Goal: Task Accomplishment & Management: Complete application form

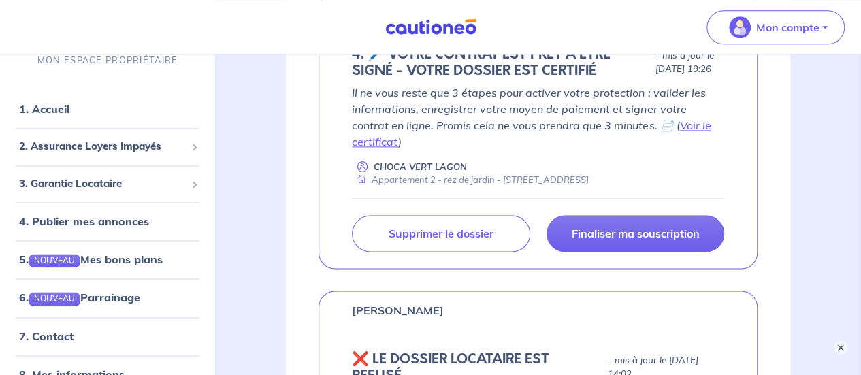
scroll to position [907, 0]
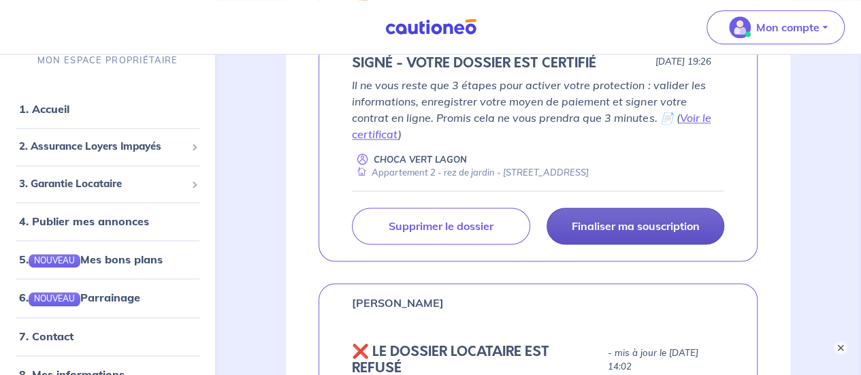
click at [641, 225] on p "Finaliser ma souscription" at bounding box center [635, 226] width 128 height 14
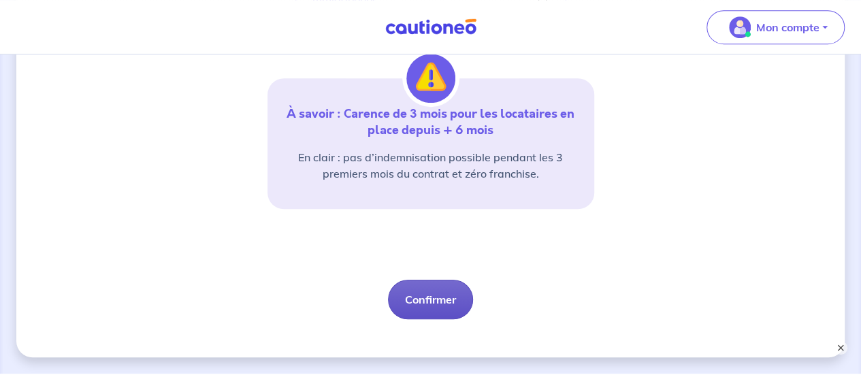
scroll to position [424, 0]
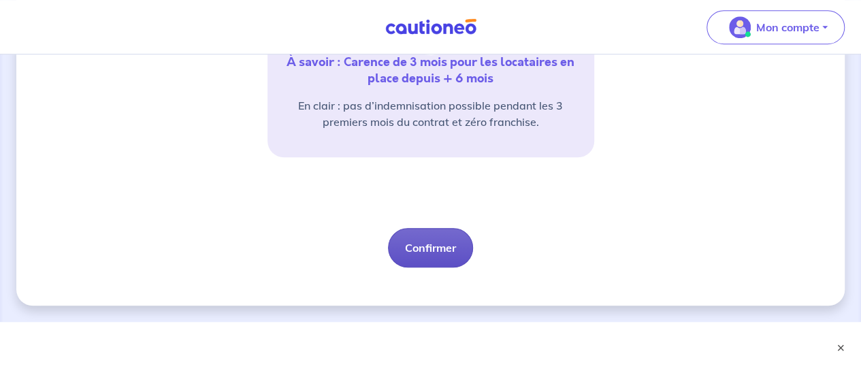
click at [431, 248] on button "Confirmer" at bounding box center [430, 247] width 85 height 39
select select "FR"
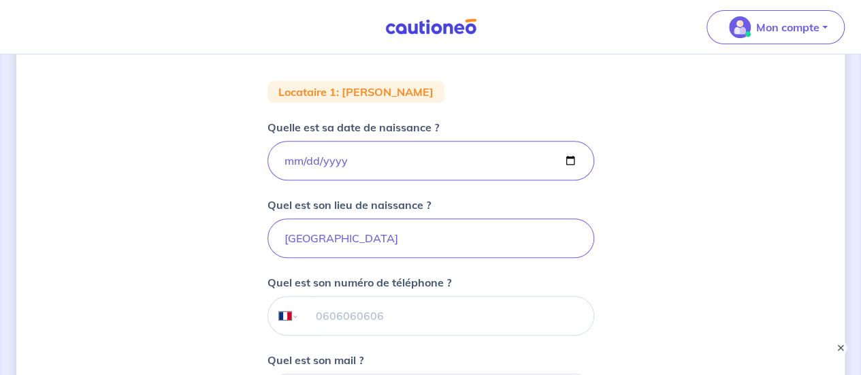
scroll to position [227, 0]
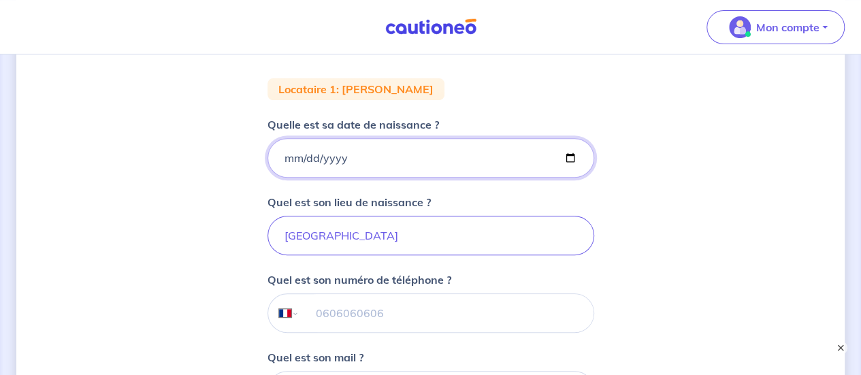
click at [310, 157] on input "[DATE]" at bounding box center [430, 157] width 327 height 39
click at [287, 157] on input "[DATE]" at bounding box center [430, 157] width 327 height 39
type input "[DATE]"
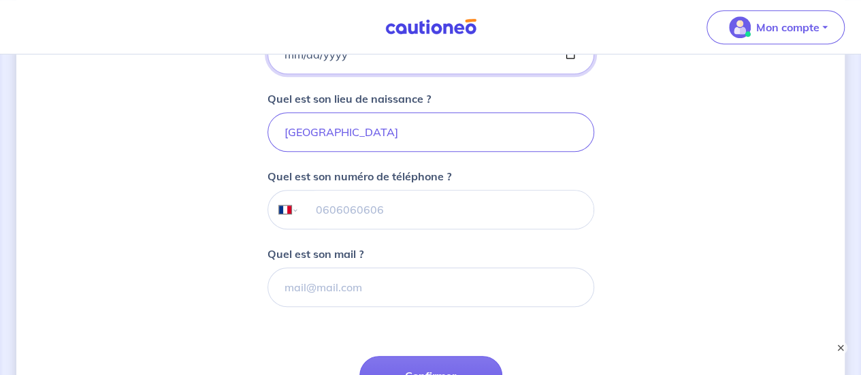
scroll to position [340, 0]
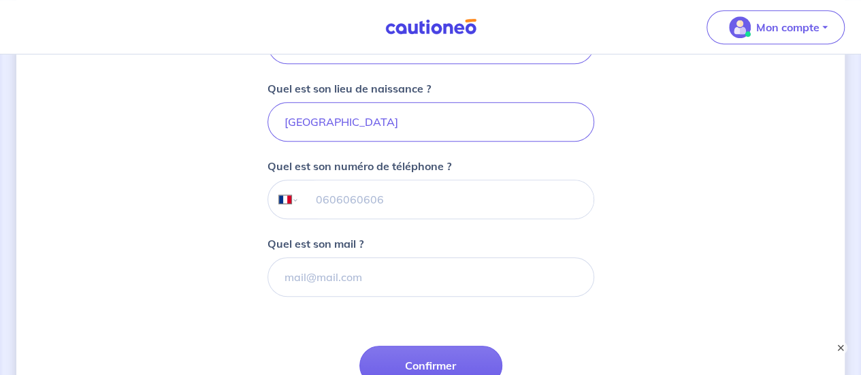
click at [318, 199] on input "tel" at bounding box center [446, 199] width 294 height 38
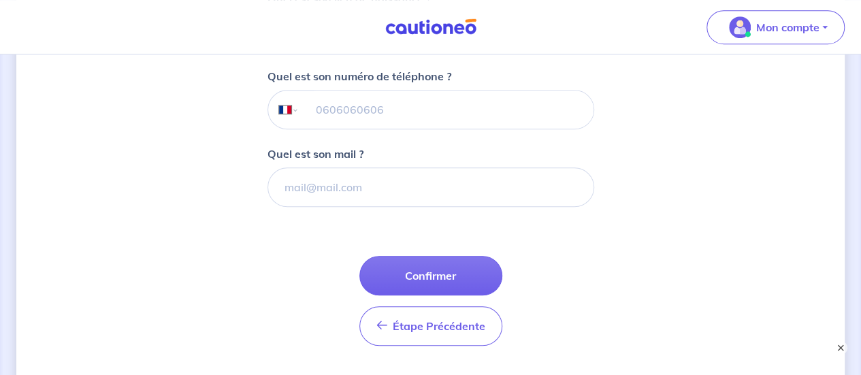
scroll to position [431, 0]
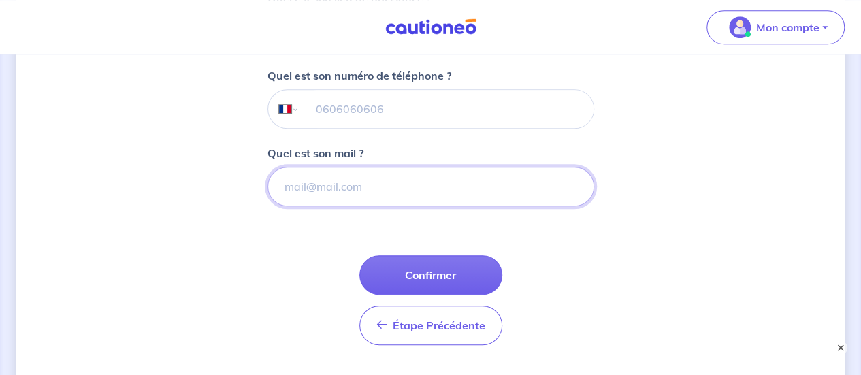
click at [293, 182] on input "Quel est son mail ?" at bounding box center [430, 186] width 327 height 39
paste input "[DOMAIN_NAME][EMAIL_ADDRESS][DOMAIN_NAME]"
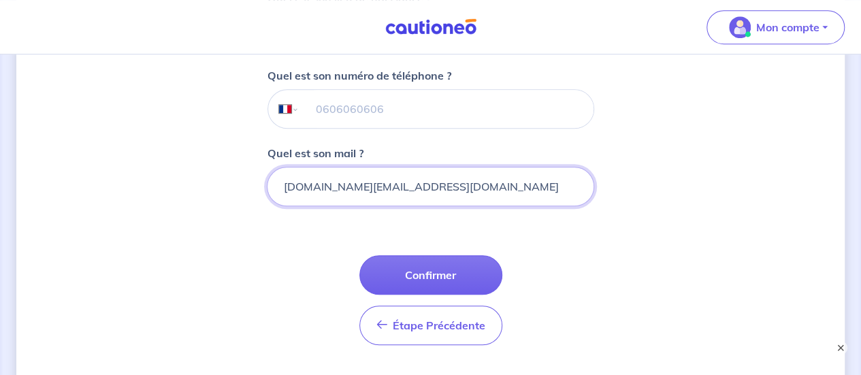
type input "[DOMAIN_NAME][EMAIL_ADDRESS][DOMAIN_NAME]"
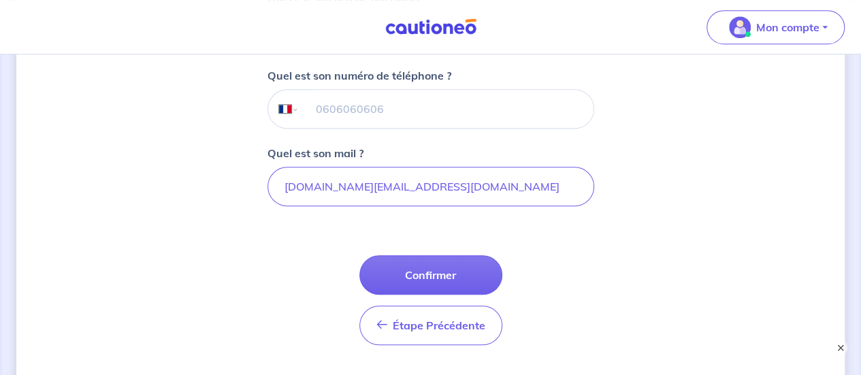
click at [325, 108] on input "tel" at bounding box center [446, 109] width 294 height 38
paste input "[PHONE_NUMBER]"
select select "RE"
type input "[PHONE_NUMBER]"
click at [293, 111] on select "International [GEOGRAPHIC_DATA] [GEOGRAPHIC_DATA] [GEOGRAPHIC_DATA] [GEOGRAPHIC…" at bounding box center [282, 109] width 29 height 38
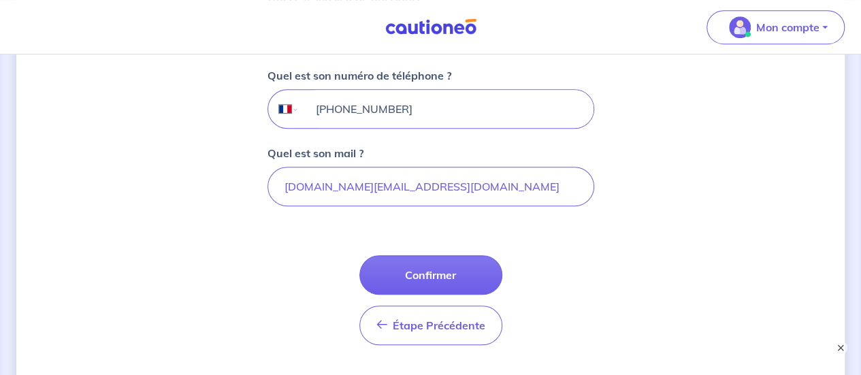
click at [529, 114] on input "[PHONE_NUMBER]" at bounding box center [446, 109] width 294 height 38
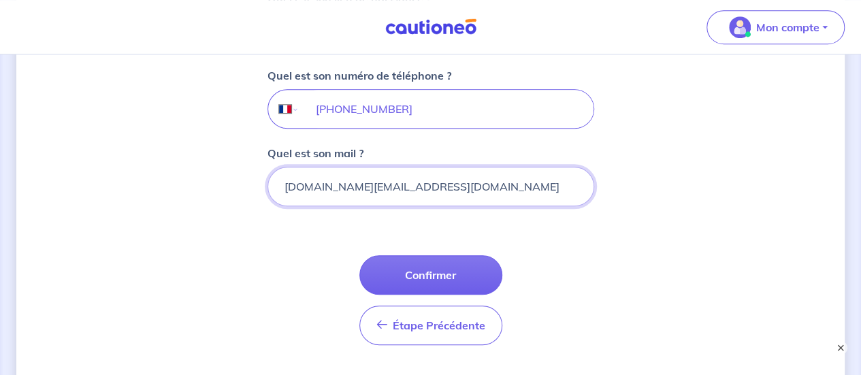
click at [446, 190] on input "[DOMAIN_NAME][EMAIL_ADDRESS][DOMAIN_NAME]" at bounding box center [430, 186] width 327 height 39
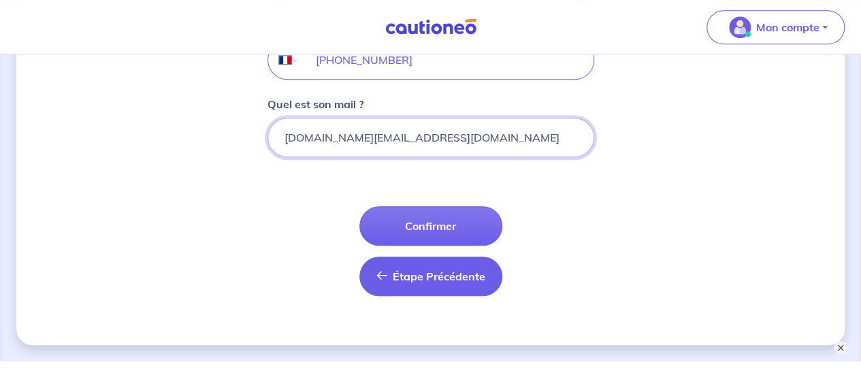
scroll to position [517, 0]
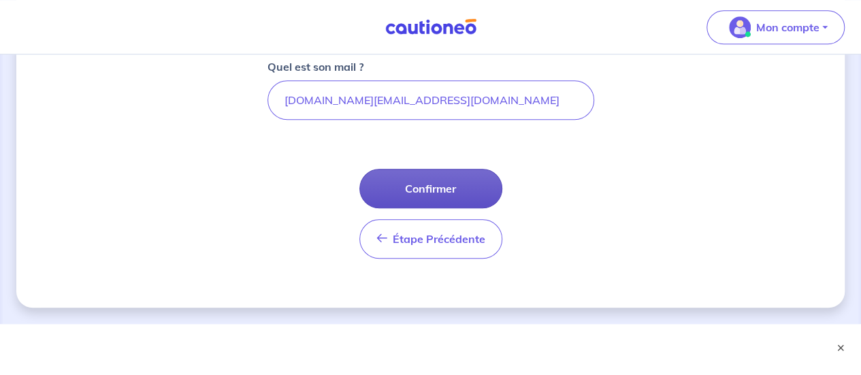
click at [435, 186] on button "Confirmer" at bounding box center [430, 188] width 143 height 39
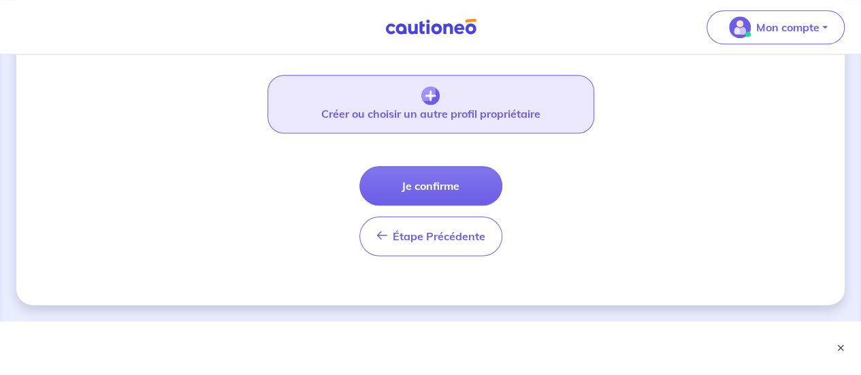
scroll to position [731, 0]
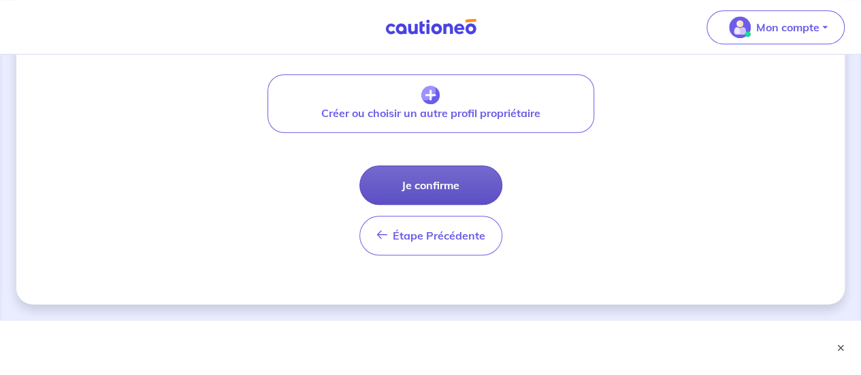
click at [427, 185] on button "Je confirme" at bounding box center [430, 184] width 143 height 39
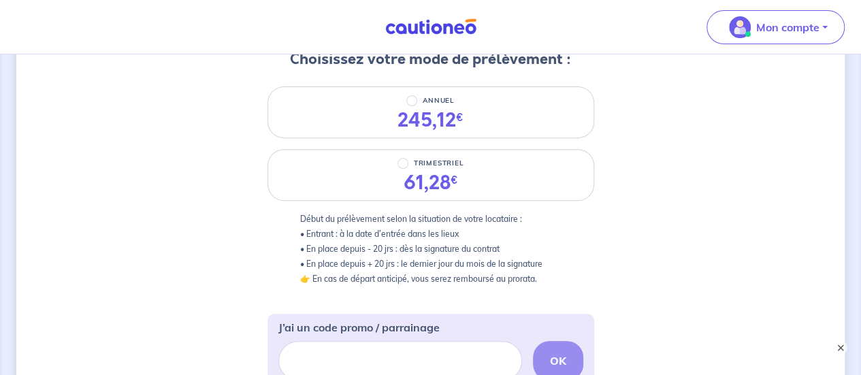
scroll to position [159, 0]
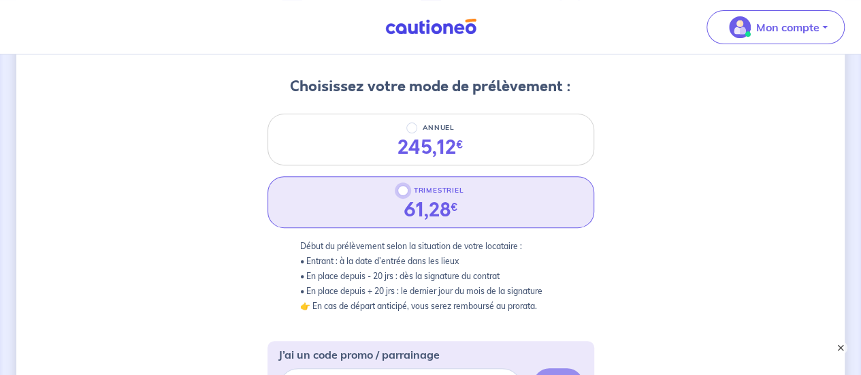
click at [404, 190] on input "TRIMESTRIEL" at bounding box center [402, 190] width 11 height 11
radio input "true"
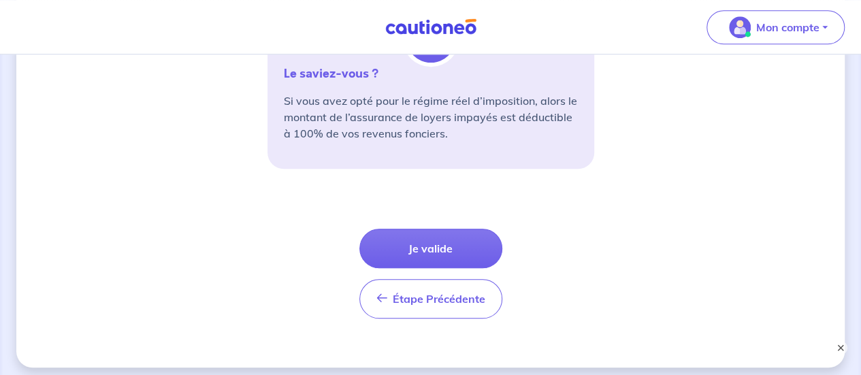
scroll to position [589, 0]
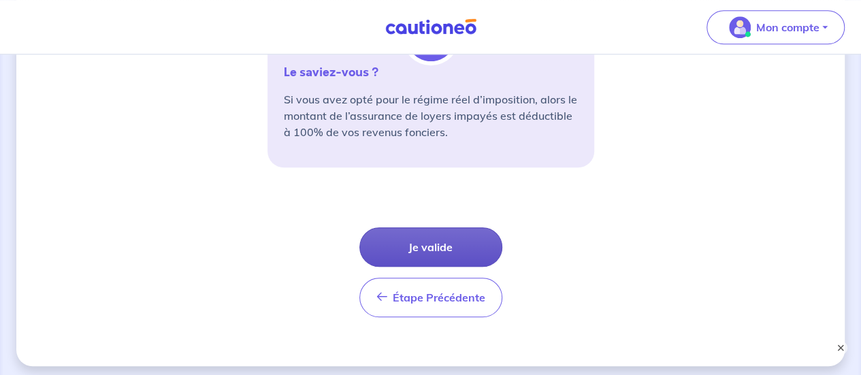
click at [455, 240] on button "Je valide" at bounding box center [430, 246] width 143 height 39
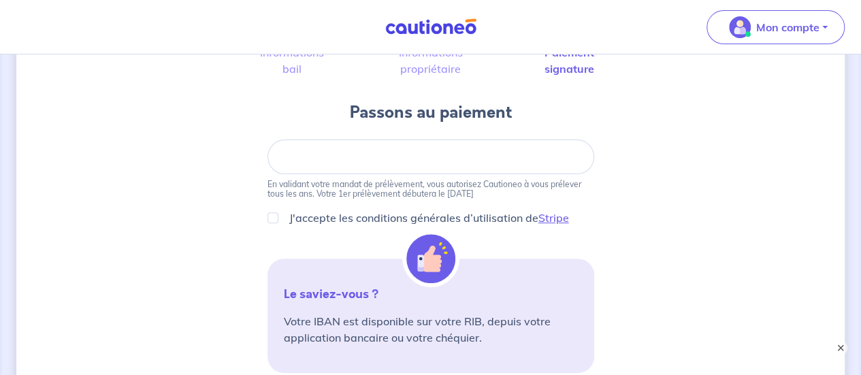
scroll to position [136, 0]
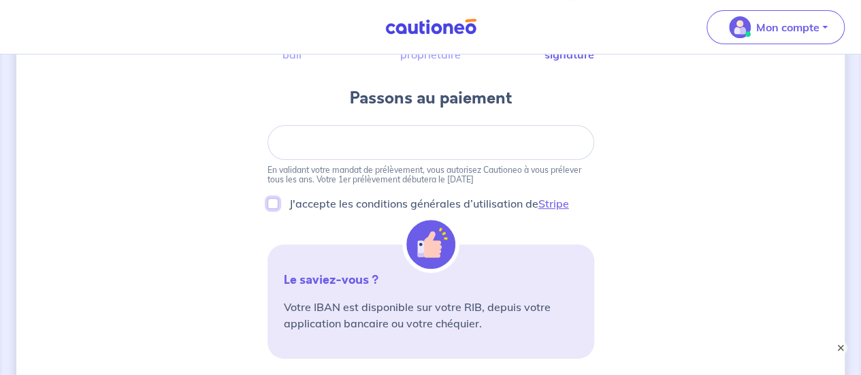
click at [274, 204] on input "J'accepte les conditions générales d’utilisation de Stripe" at bounding box center [272, 203] width 11 height 11
checkbox input "true"
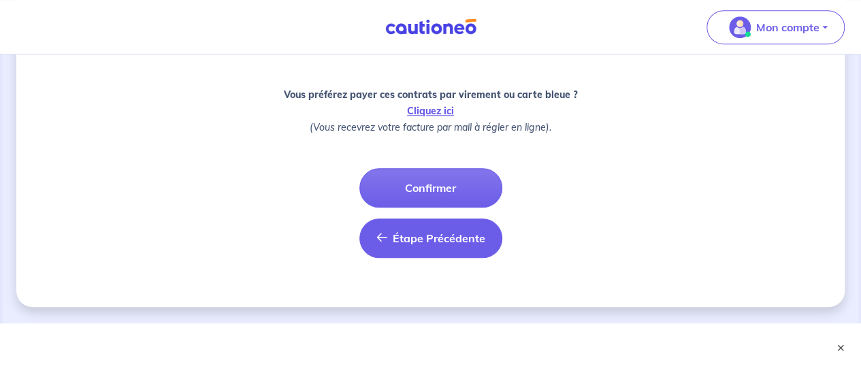
scroll to position [544, 0]
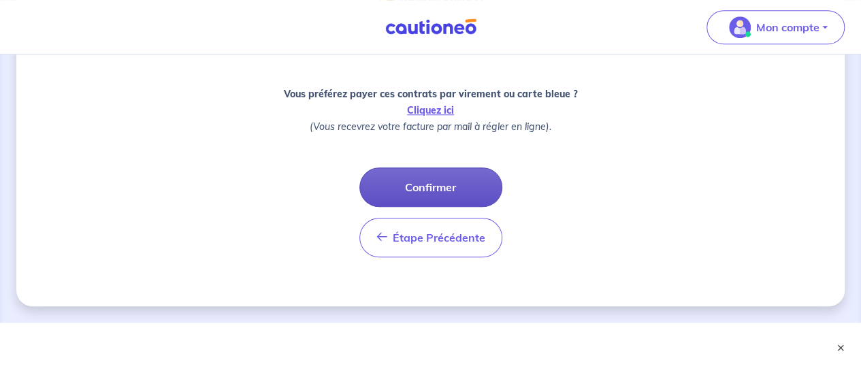
click at [433, 183] on button "Confirmer" at bounding box center [430, 186] width 143 height 39
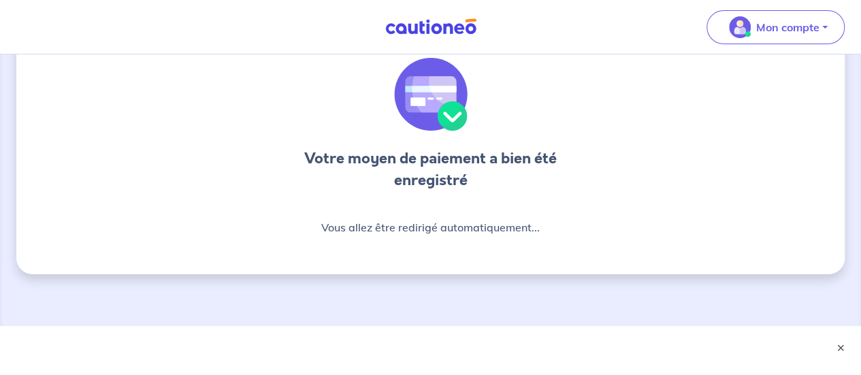
scroll to position [52, 0]
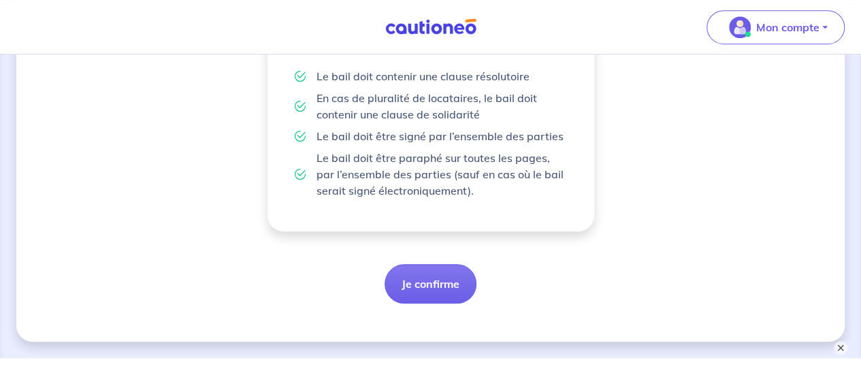
scroll to position [403, 0]
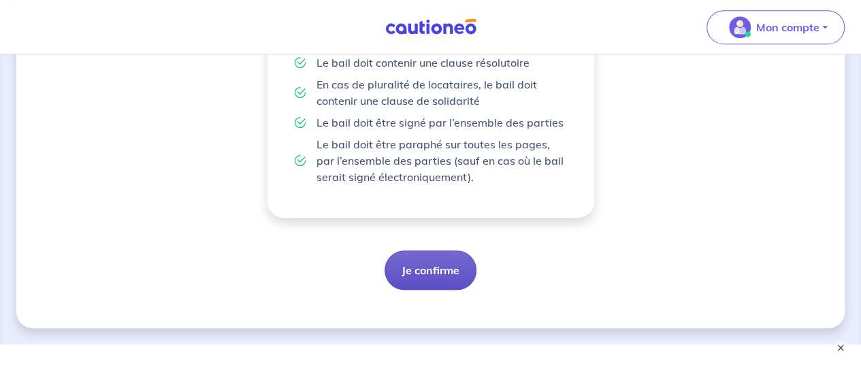
click at [444, 275] on button "Je confirme" at bounding box center [430, 269] width 92 height 39
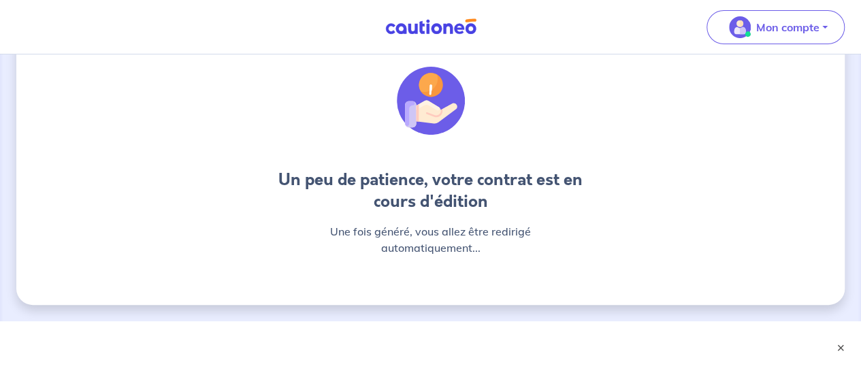
scroll to position [71, 0]
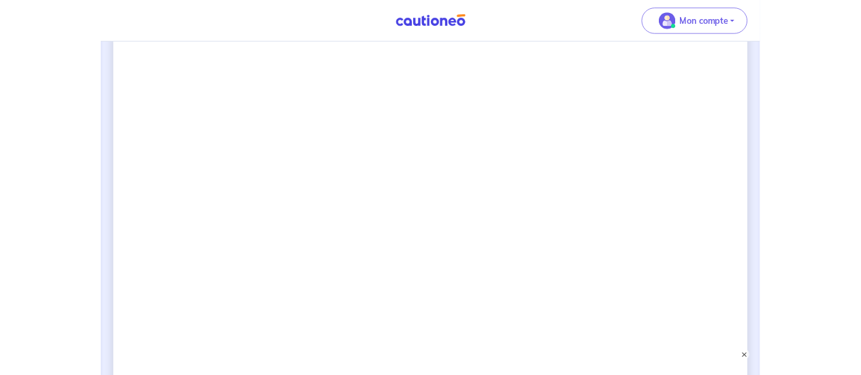
scroll to position [943, 0]
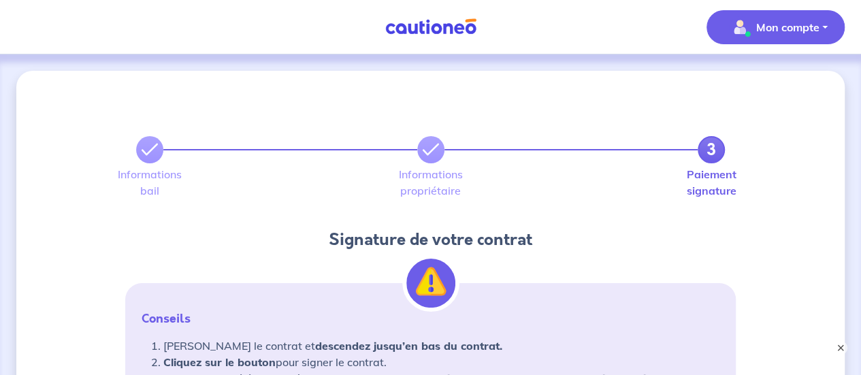
click at [757, 28] on p "Mon compte" at bounding box center [787, 27] width 63 height 16
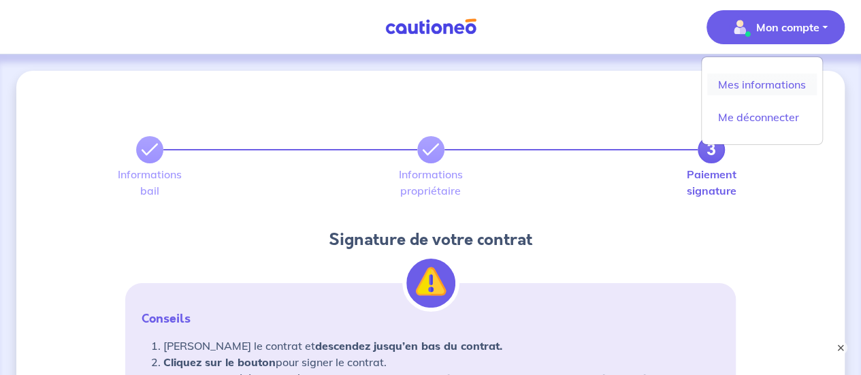
click at [746, 82] on link "Mes informations" at bounding box center [762, 84] width 110 height 22
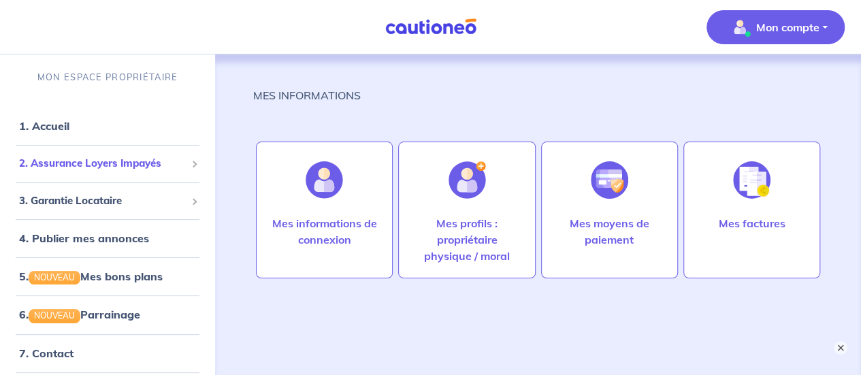
click at [88, 161] on span "2. Assurance Loyers Impayés" at bounding box center [102, 164] width 167 height 16
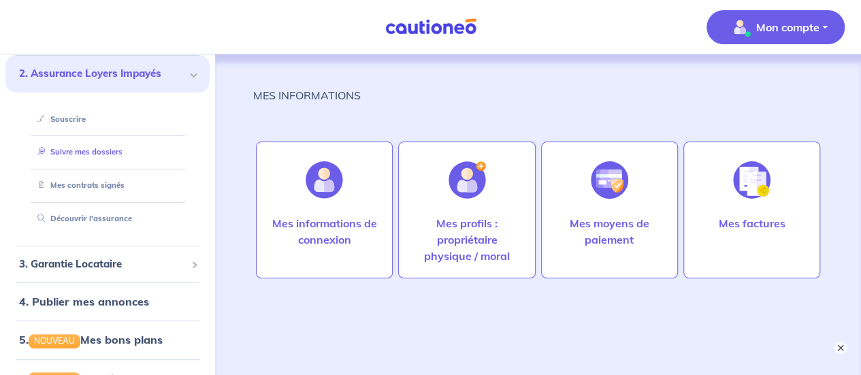
scroll to position [91, 0]
click at [87, 147] on link "Suivre mes dossiers" at bounding box center [77, 151] width 91 height 10
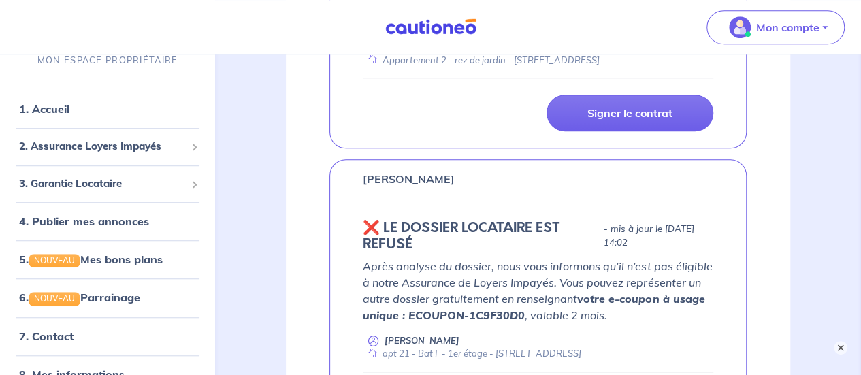
scroll to position [358, 0]
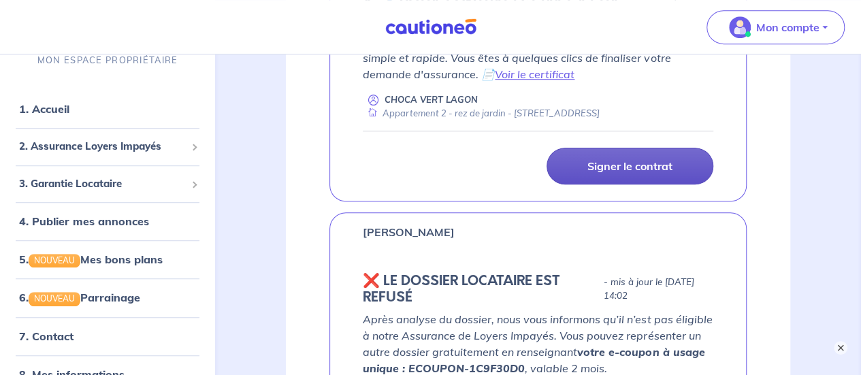
click at [628, 169] on p "Signer le contrat" at bounding box center [629, 166] width 85 height 14
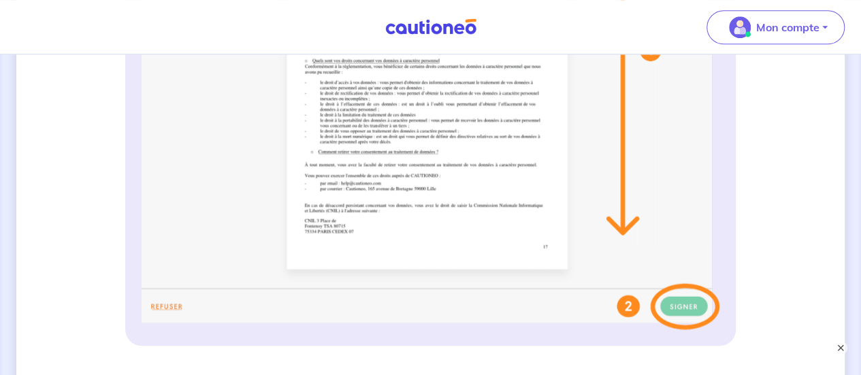
scroll to position [567, 0]
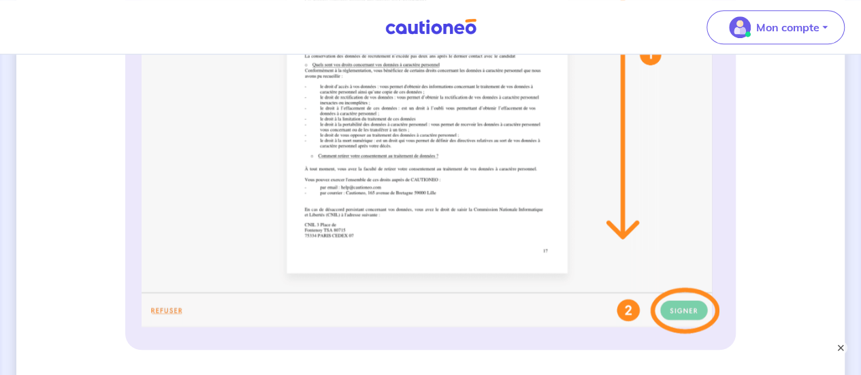
scroll to position [71, 0]
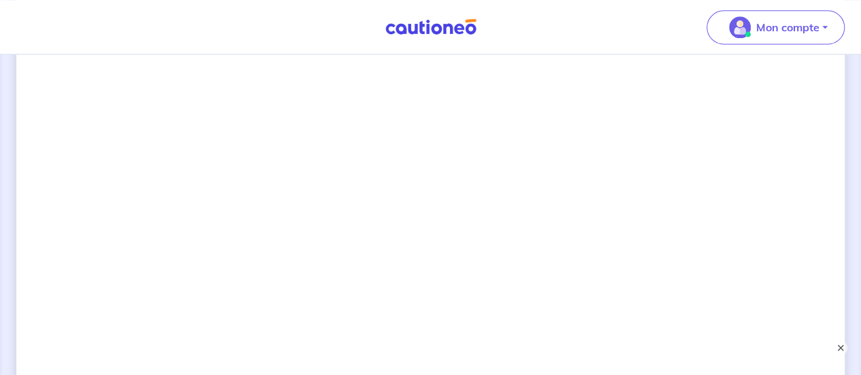
scroll to position [930, 0]
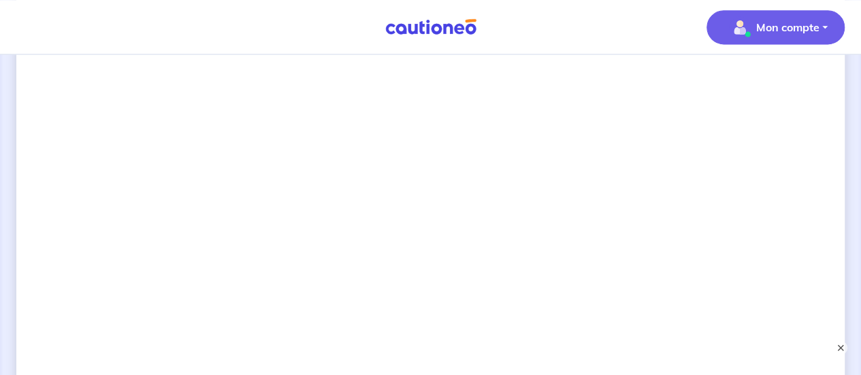
click at [788, 28] on p "Mon compte" at bounding box center [787, 27] width 63 height 16
click at [749, 85] on link "Mes informations" at bounding box center [762, 84] width 110 height 22
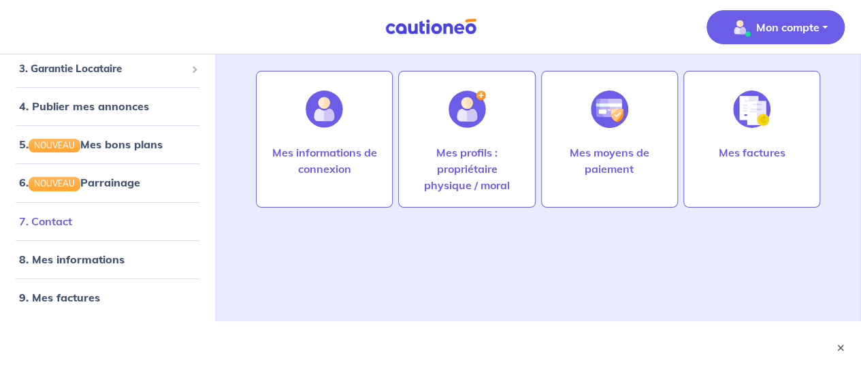
scroll to position [63, 0]
click at [56, 218] on link "7. Contact" at bounding box center [45, 220] width 53 height 14
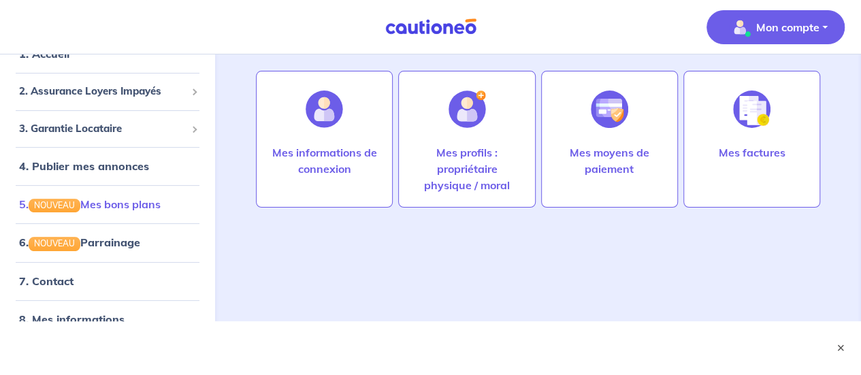
scroll to position [0, 0]
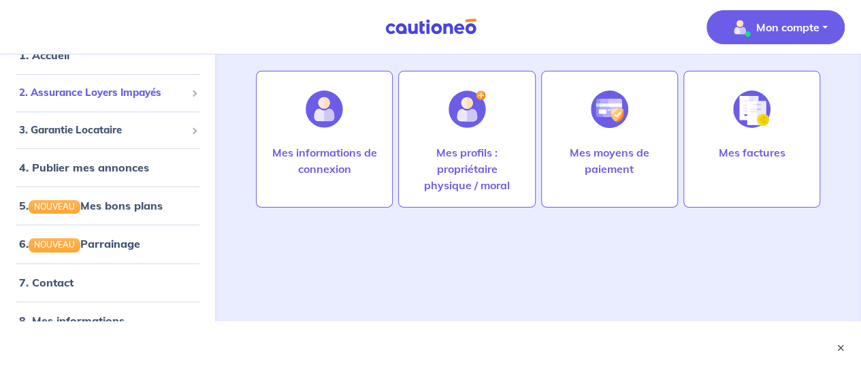
click at [104, 89] on span "2. Assurance Loyers Impayés" at bounding box center [102, 93] width 167 height 16
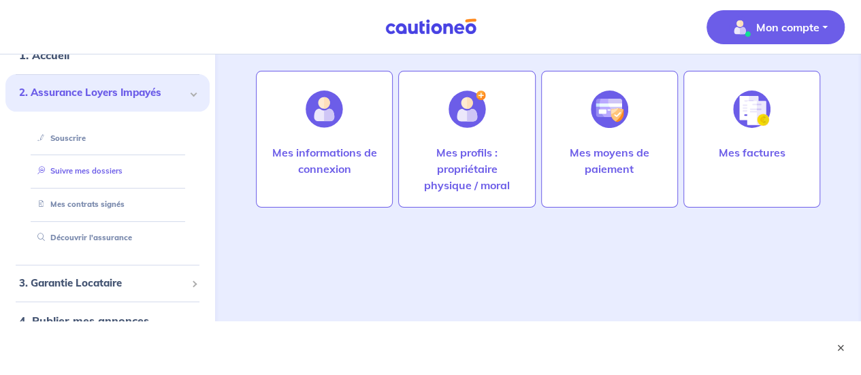
click at [86, 170] on link "Suivre mes dossiers" at bounding box center [77, 171] width 91 height 10
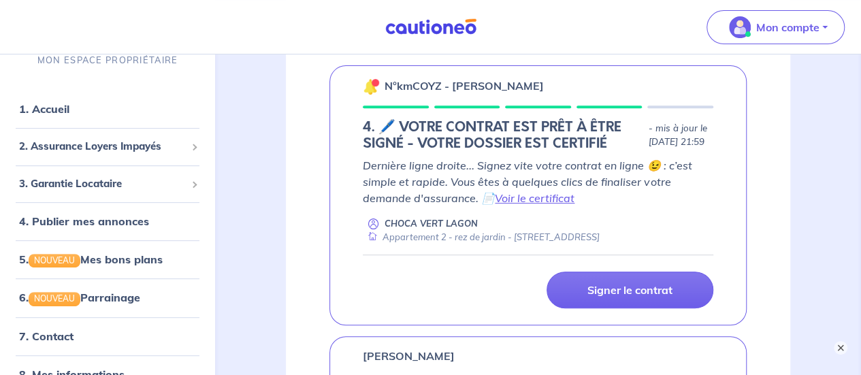
scroll to position [249, 0]
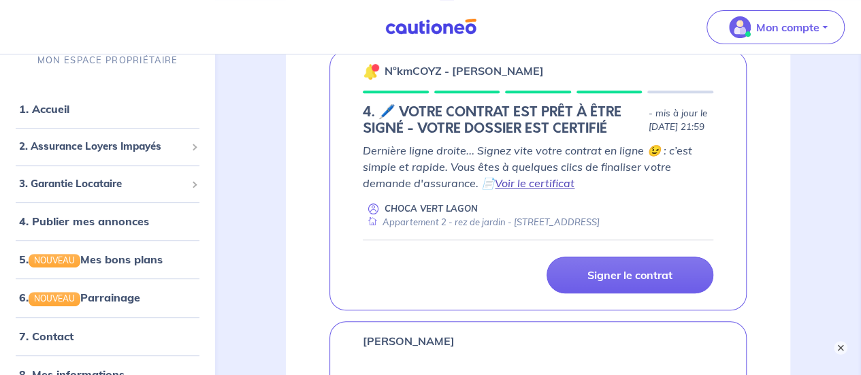
click at [521, 183] on link "Voir le certificat" at bounding box center [535, 183] width 80 height 14
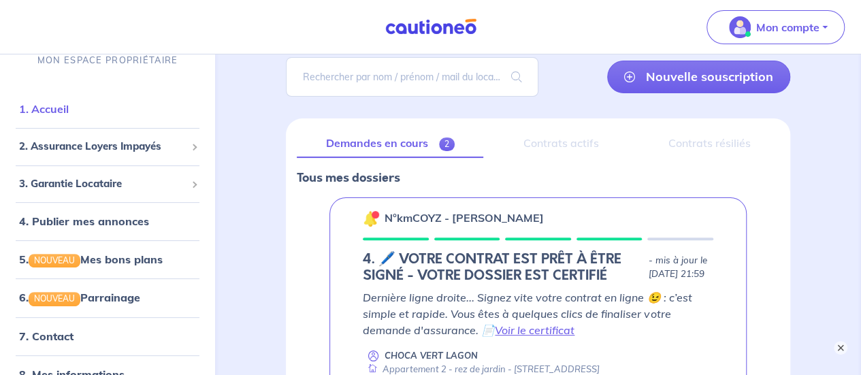
scroll to position [91, 0]
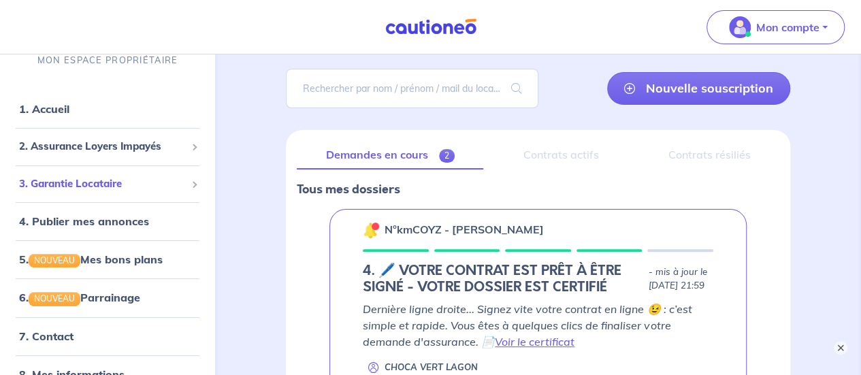
click at [73, 187] on span "3. Garantie Locataire" at bounding box center [102, 184] width 167 height 16
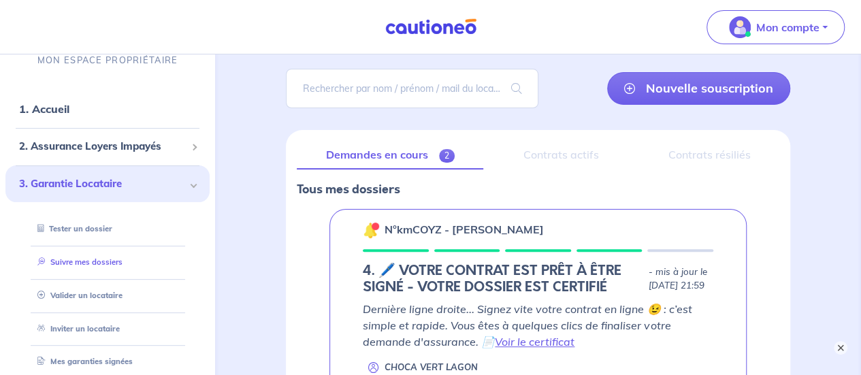
click at [86, 258] on link "Suivre mes dossiers" at bounding box center [77, 262] width 91 height 10
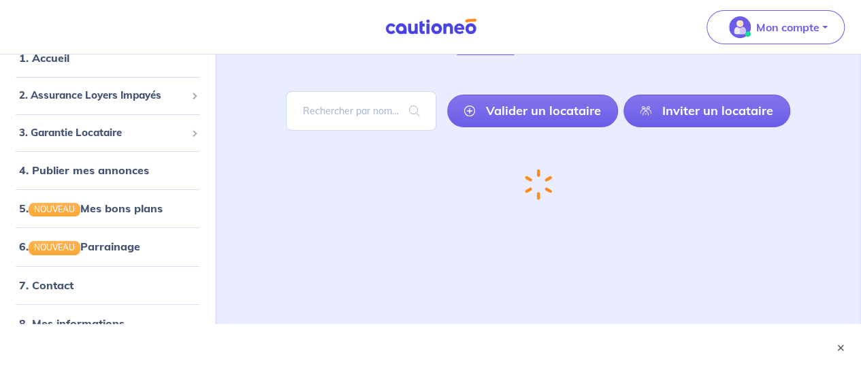
scroll to position [71, 0]
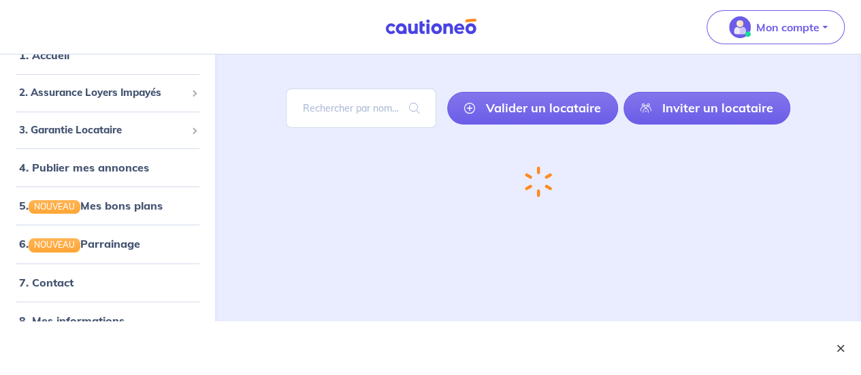
click at [842, 346] on button "×" at bounding box center [840, 348] width 16 height 16
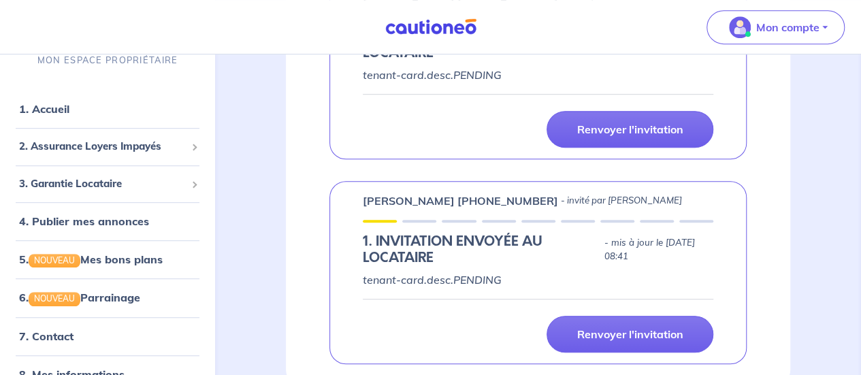
scroll to position [312, 0]
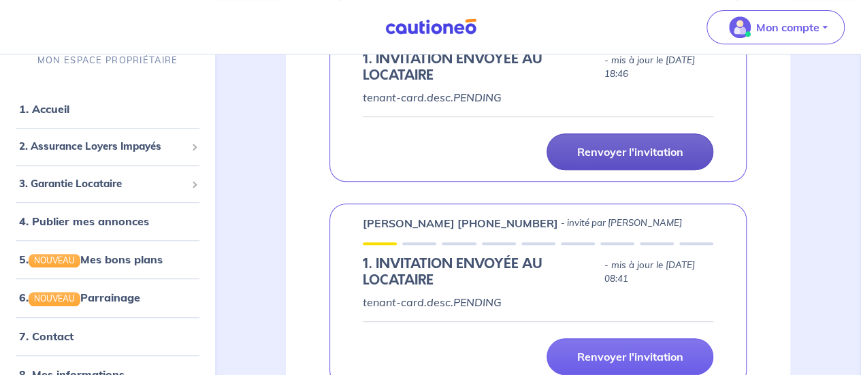
click at [621, 151] on p "Renvoyer l'invitation" at bounding box center [629, 152] width 106 height 14
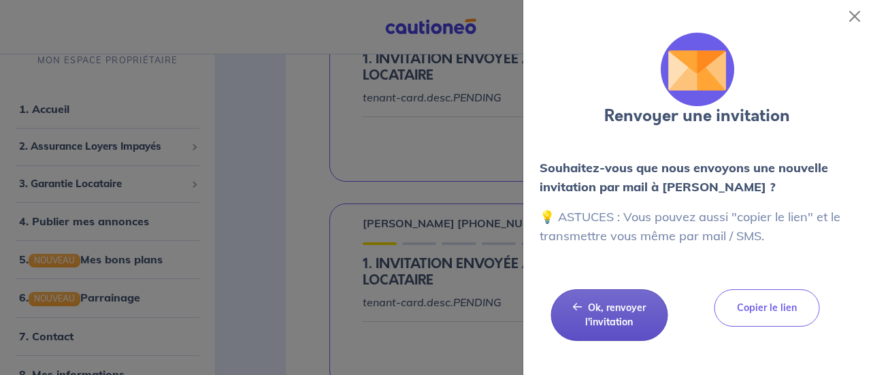
click at [619, 314] on button "Ok, renvoyer l'invitation Ok, renvoyer l'invitation" at bounding box center [609, 315] width 117 height 52
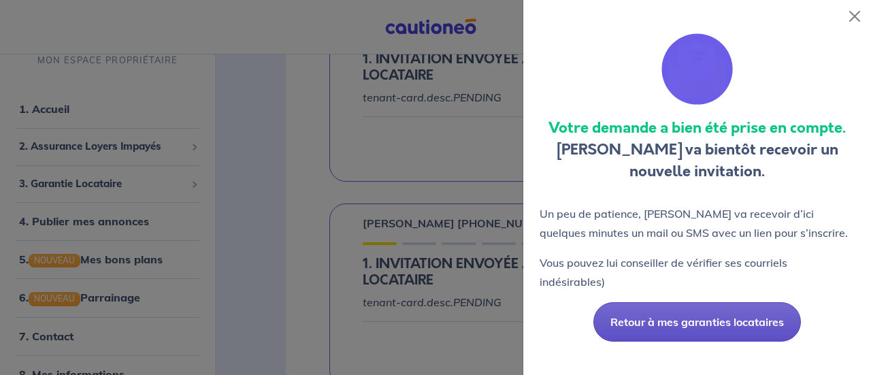
click at [683, 337] on button "Retour à mes garanties locataires" at bounding box center [697, 321] width 208 height 39
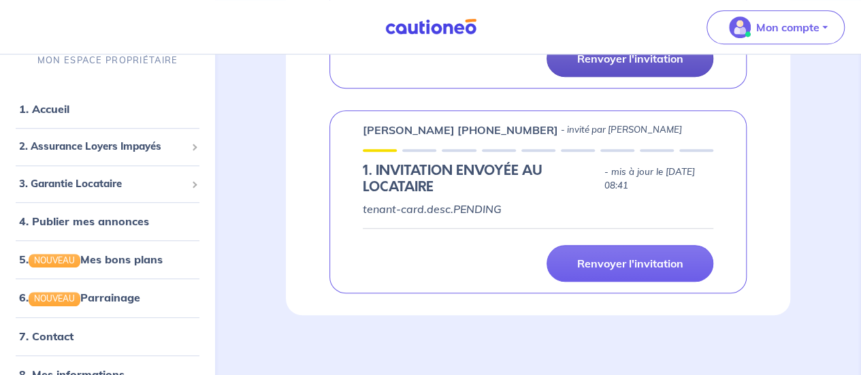
scroll to position [407, 0]
